Goal: Book appointment/travel/reservation

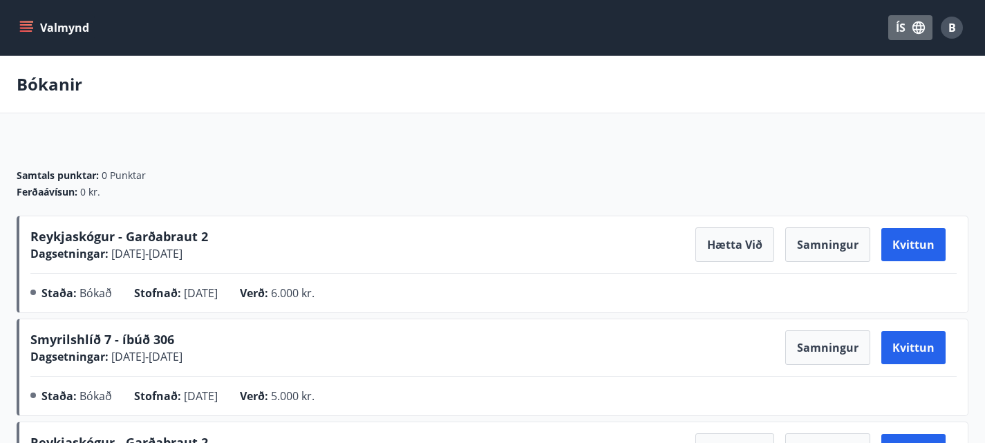
click at [909, 32] on button "ÍS" at bounding box center [911, 27] width 44 height 25
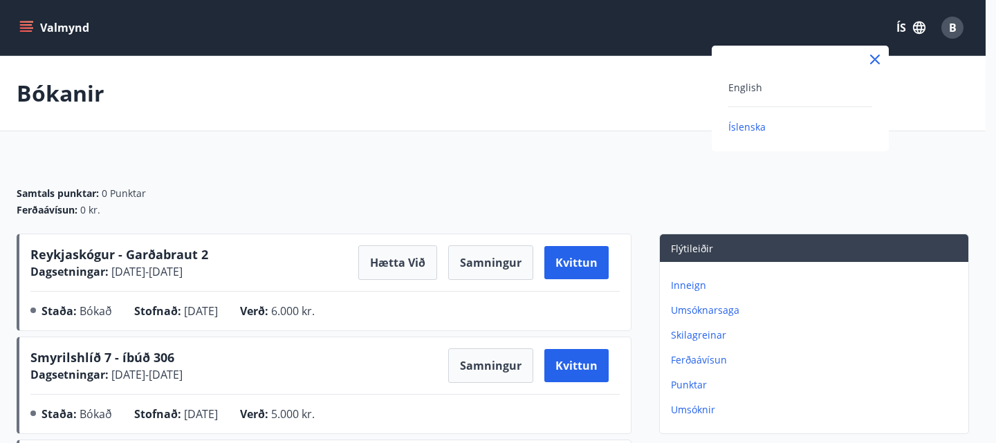
click at [839, 89] on div "English" at bounding box center [800, 87] width 144 height 17
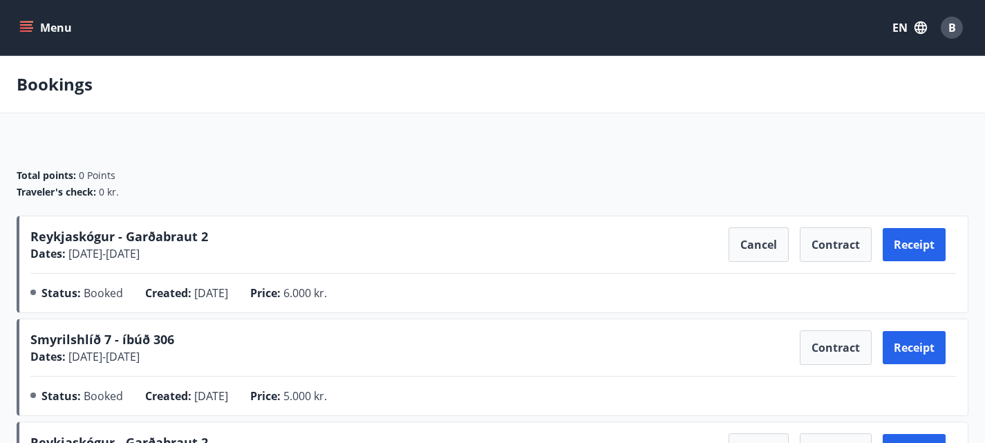
click at [38, 17] on button "Menu" at bounding box center [47, 27] width 61 height 25
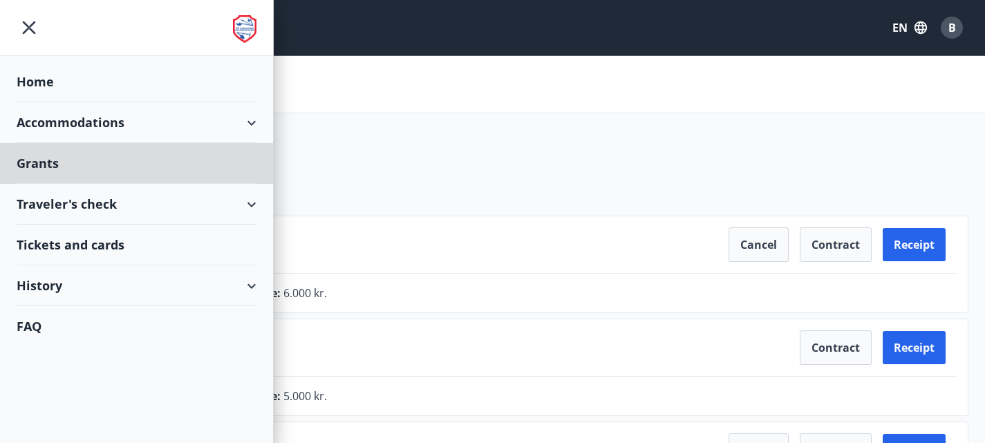
click at [48, 80] on div "Home" at bounding box center [137, 82] width 240 height 41
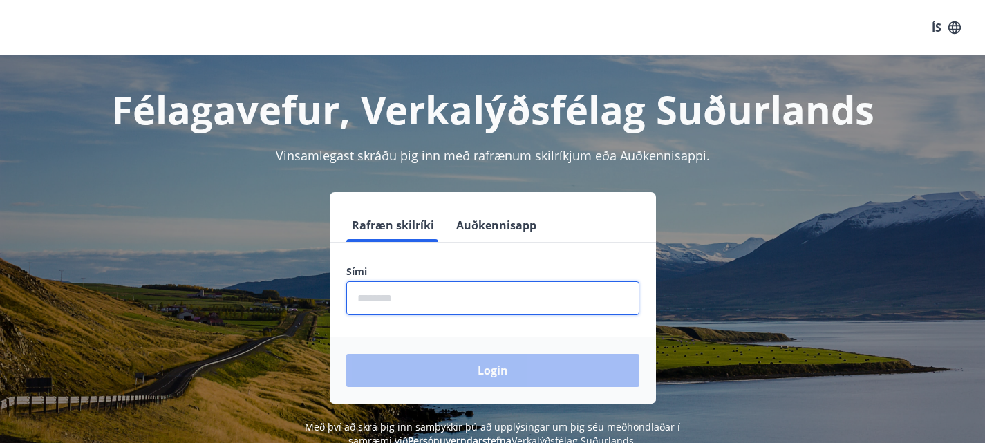
click at [392, 299] on input "phone" at bounding box center [492, 298] width 293 height 34
type input "********"
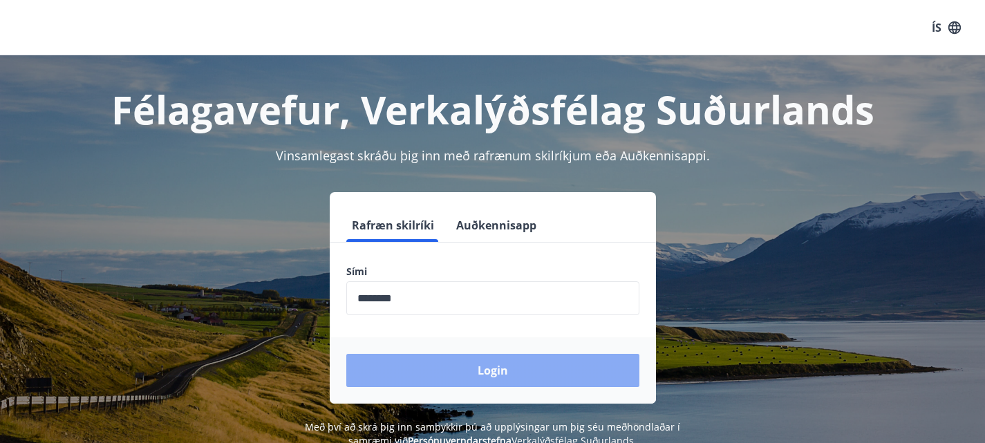
click at [465, 370] on button "Login" at bounding box center [492, 370] width 293 height 33
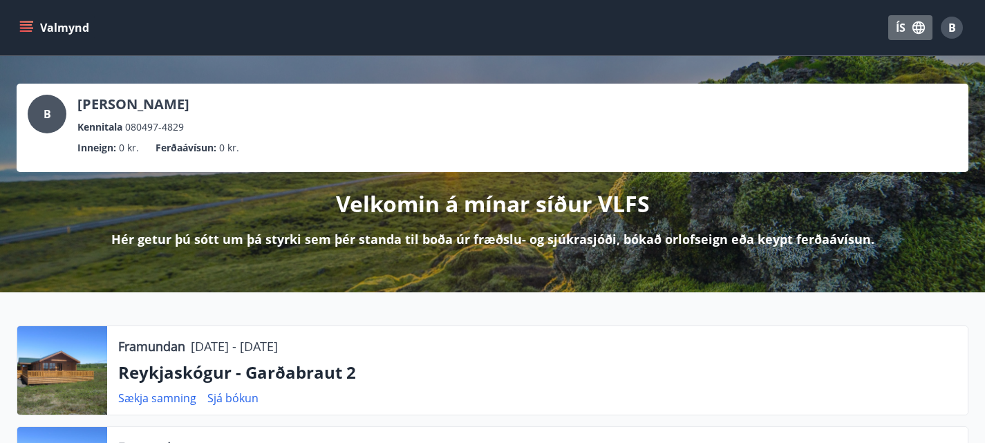
click at [899, 32] on button "ÍS" at bounding box center [911, 27] width 44 height 25
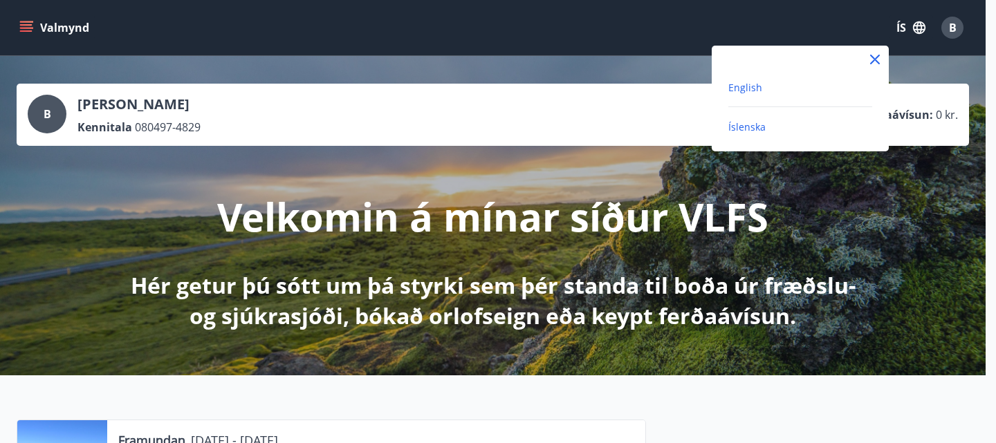
click at [741, 88] on span "English" at bounding box center [745, 87] width 34 height 13
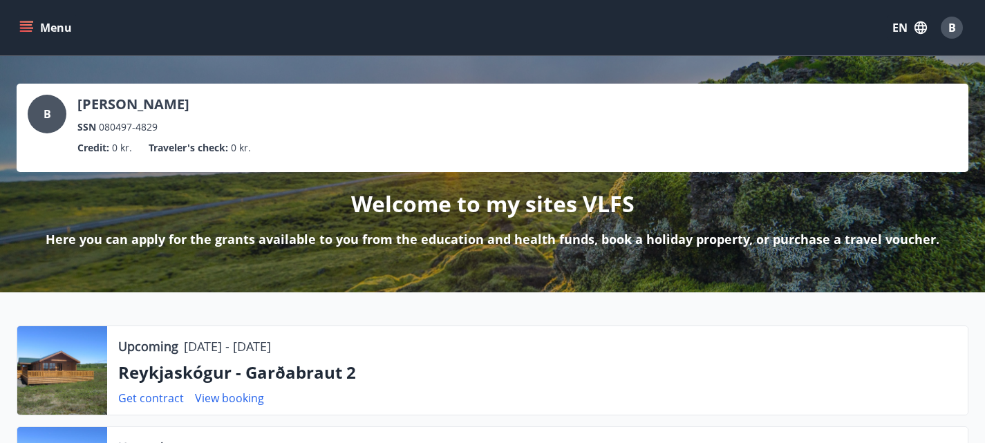
click at [24, 24] on icon "menu" at bounding box center [26, 24] width 12 height 1
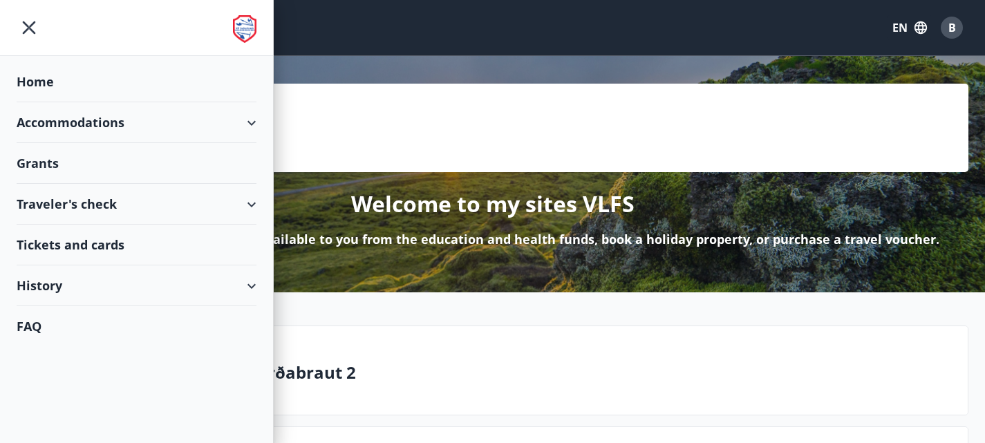
click at [71, 124] on div "Accommodations" at bounding box center [137, 122] width 240 height 41
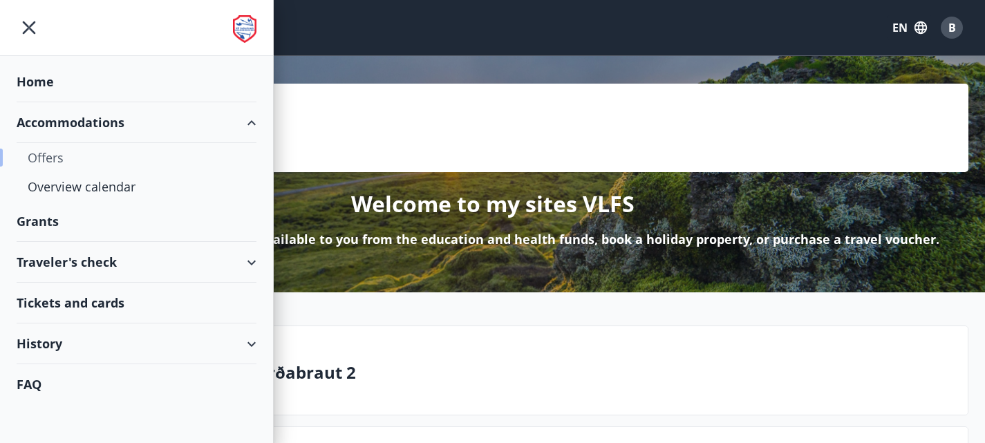
click at [83, 156] on div "Offers" at bounding box center [137, 157] width 218 height 29
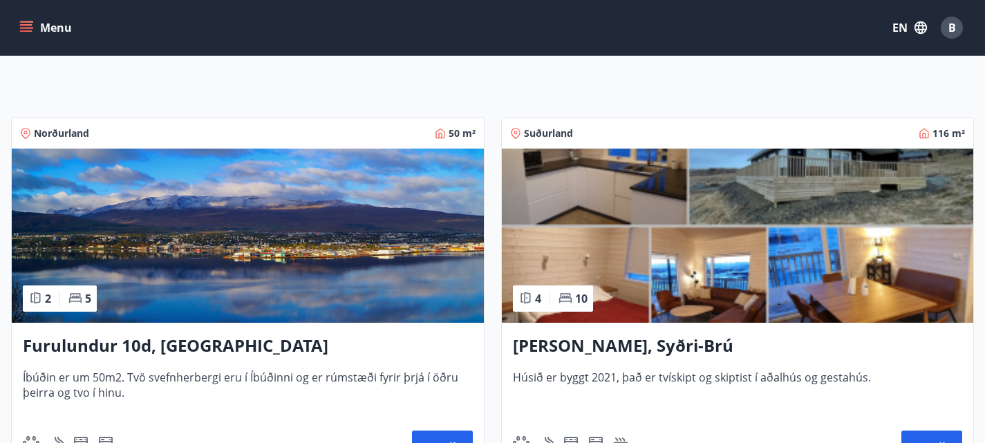
scroll to position [323, 0]
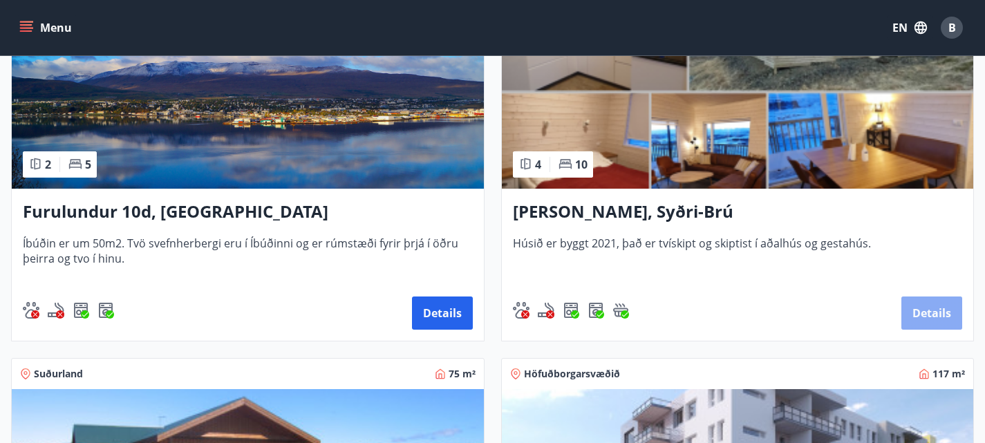
click at [902, 310] on button "Details" at bounding box center [932, 313] width 61 height 33
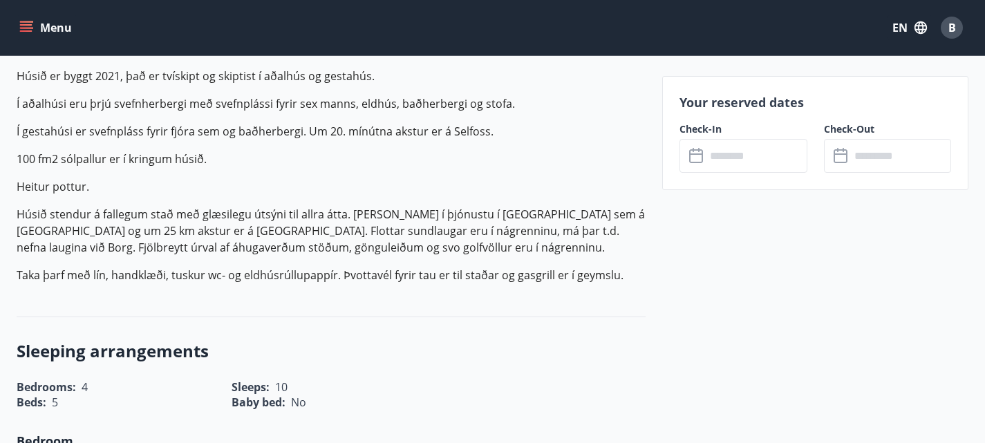
scroll to position [451, 0]
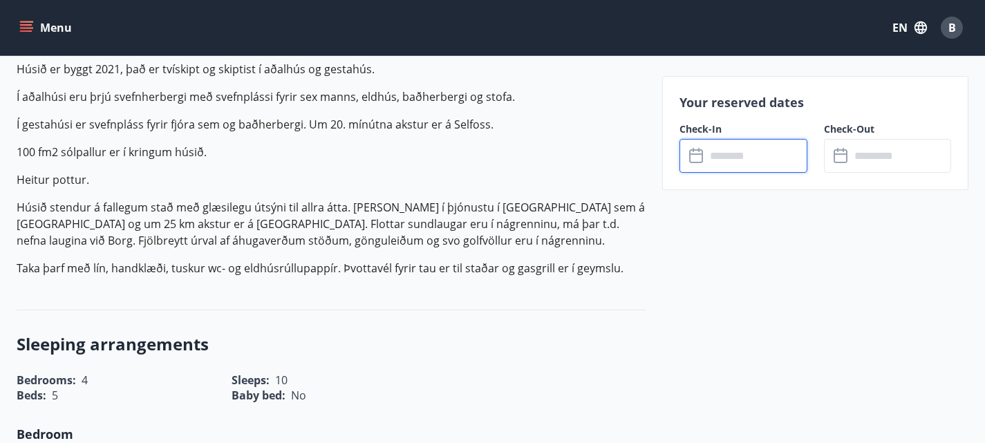
click at [735, 149] on input "text" at bounding box center [757, 156] width 102 height 34
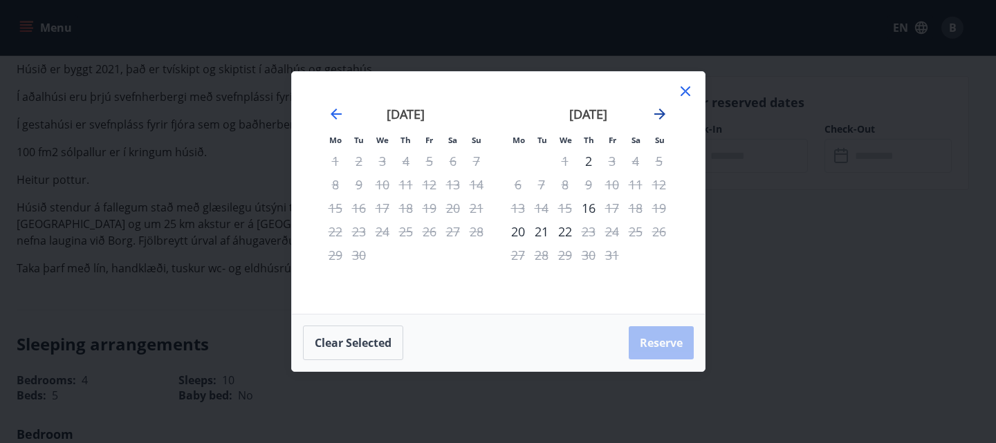
click at [654, 109] on icon "Move forward to switch to the next month." at bounding box center [659, 114] width 17 height 17
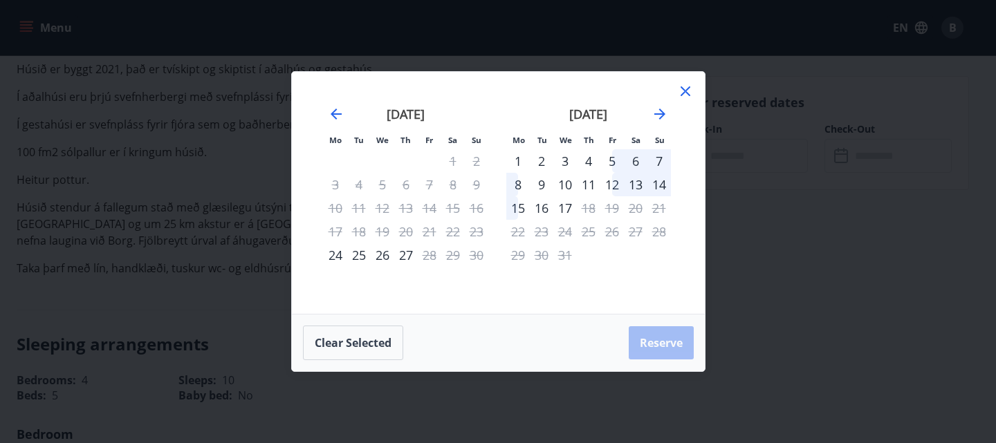
click at [682, 88] on icon at bounding box center [685, 91] width 17 height 17
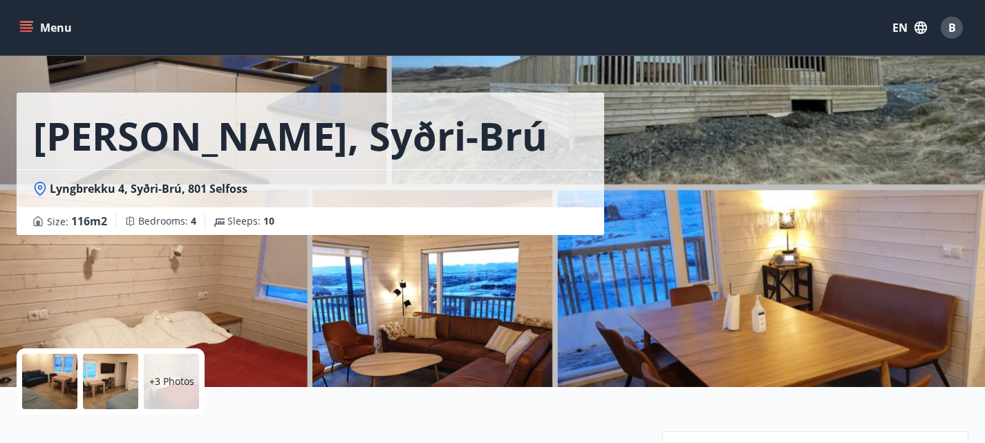
scroll to position [12, 0]
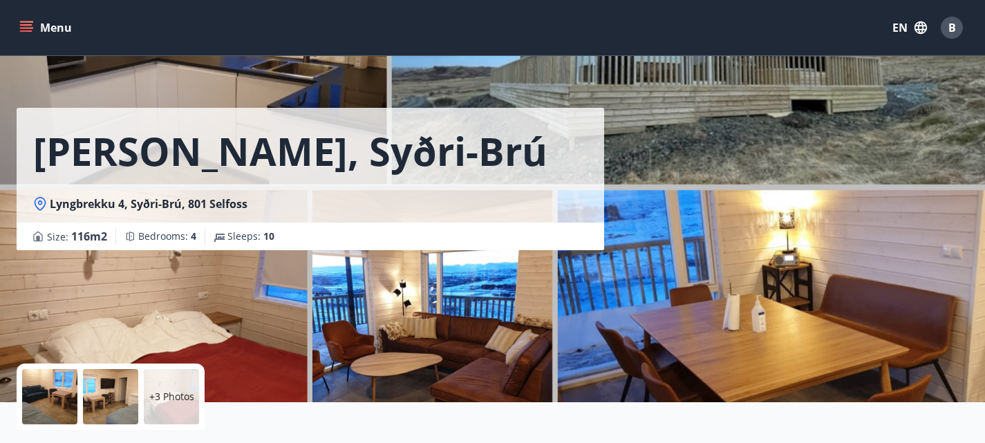
click at [39, 19] on button "Menu" at bounding box center [47, 27] width 61 height 25
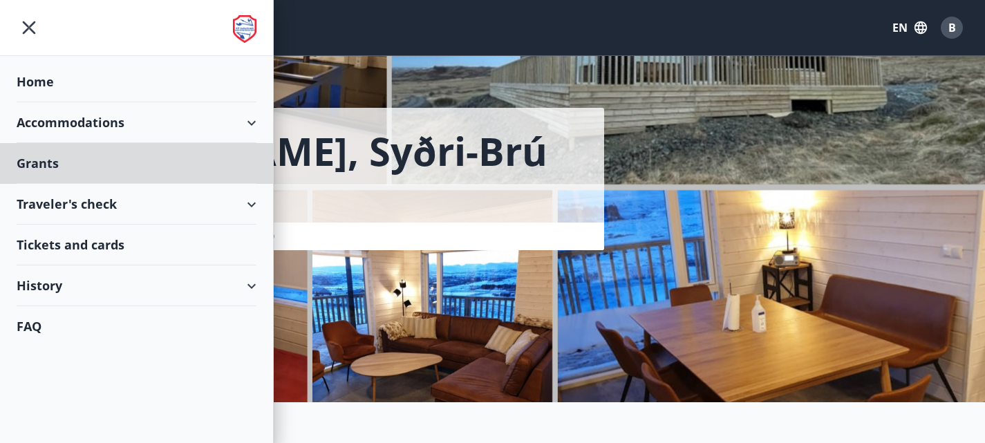
click at [48, 94] on div "Home" at bounding box center [137, 82] width 240 height 41
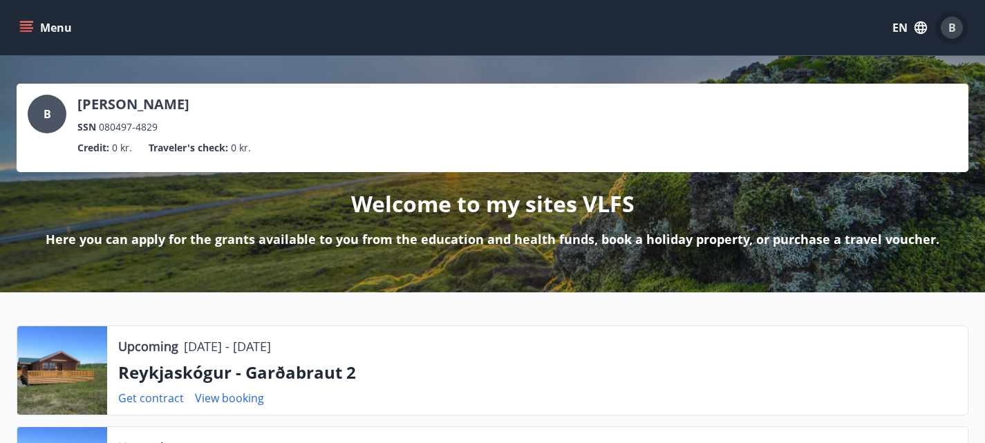
click at [949, 34] on span "B" at bounding box center [953, 27] width 8 height 15
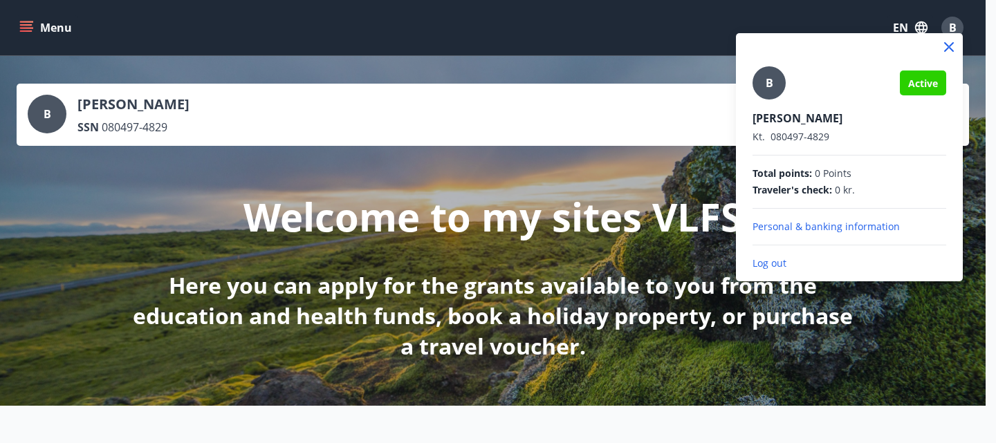
click at [645, 157] on div at bounding box center [498, 221] width 996 height 443
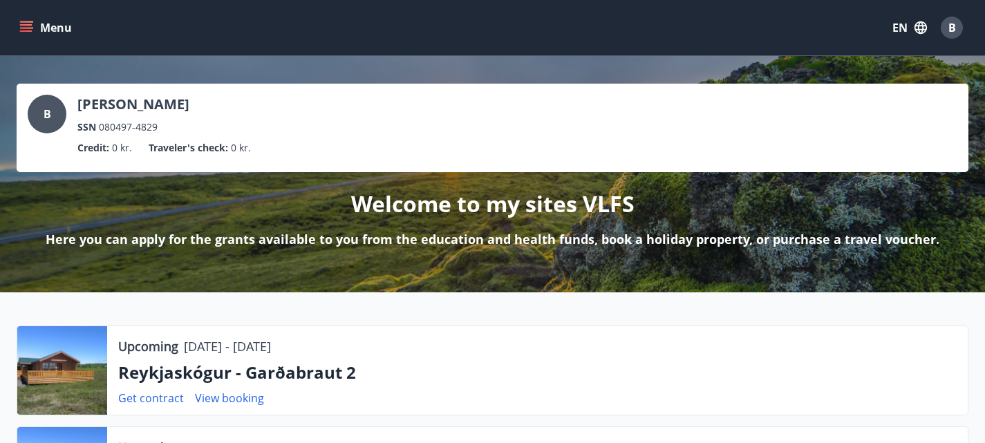
click at [28, 26] on icon "menu" at bounding box center [26, 28] width 14 height 14
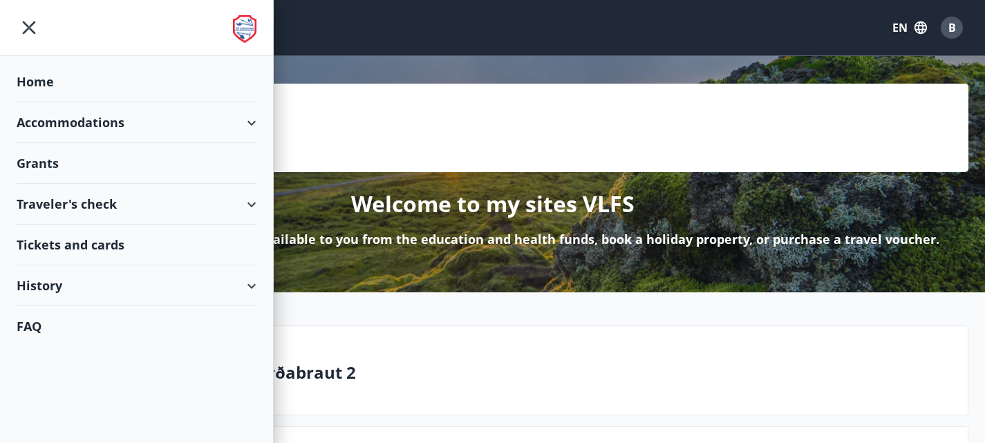
click at [83, 120] on div "Accommodations" at bounding box center [137, 122] width 240 height 41
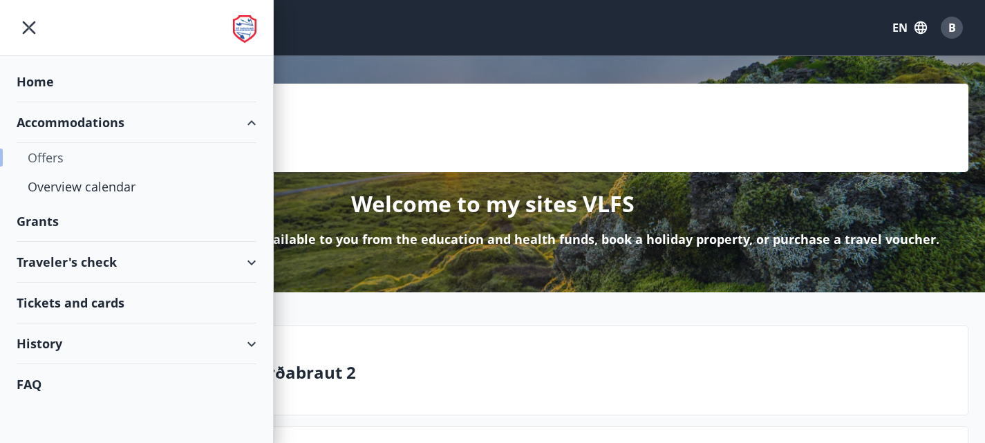
click at [136, 161] on div "Offers" at bounding box center [137, 157] width 218 height 29
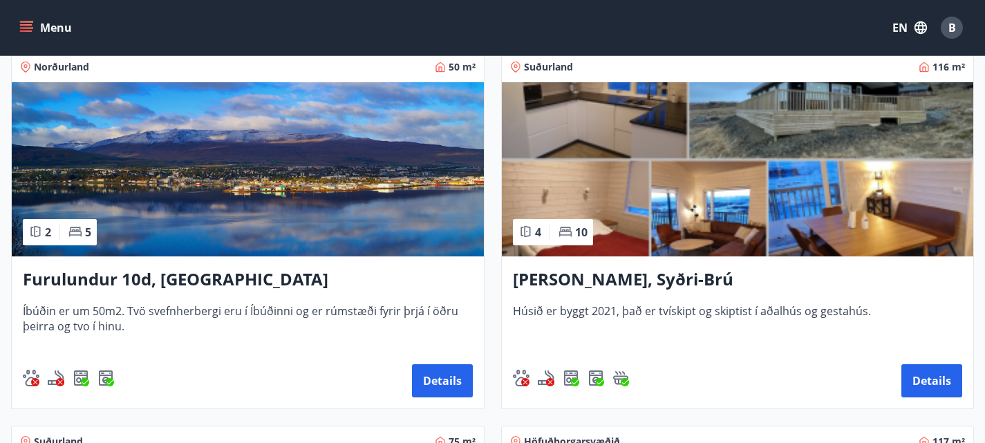
scroll to position [266, 0]
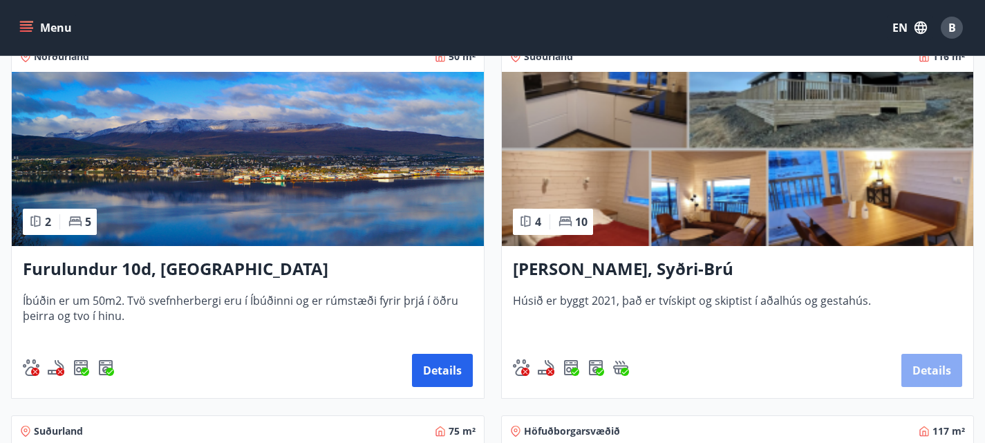
click at [902, 369] on button "Details" at bounding box center [932, 370] width 61 height 33
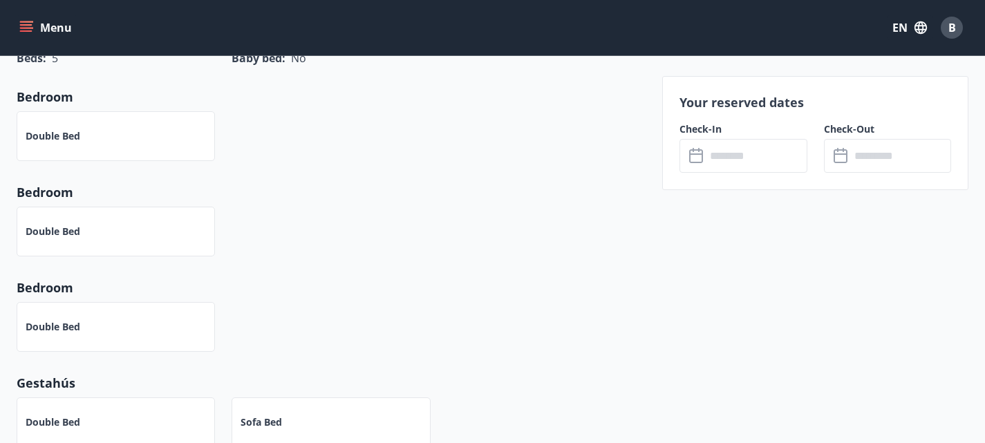
scroll to position [790, 0]
